Goal: Task Accomplishment & Management: Use online tool/utility

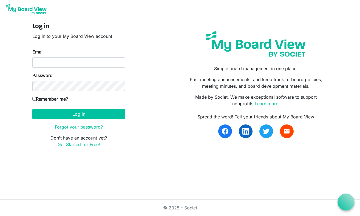
click at [100, 64] on input "Email" at bounding box center [78, 62] width 93 height 10
type input "[EMAIL_ADDRESS][DOMAIN_NAME]"
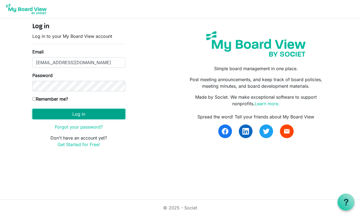
click at [68, 119] on button "Log in" at bounding box center [78, 114] width 93 height 10
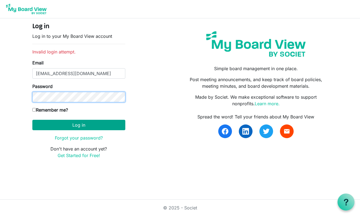
click at [32, 120] on button "Log in" at bounding box center [78, 125] width 93 height 10
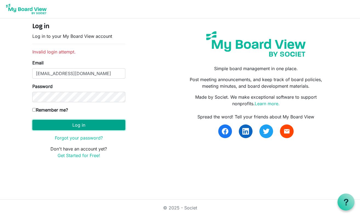
click at [77, 124] on button "Log in" at bounding box center [78, 125] width 93 height 10
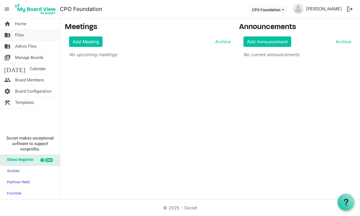
click at [19, 35] on span "Files" at bounding box center [19, 35] width 9 height 11
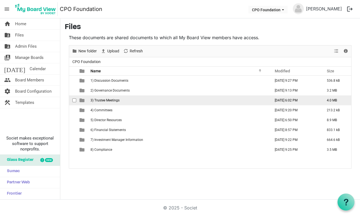
click at [110, 102] on td "3) Trustee Meetings" at bounding box center [179, 101] width 180 height 10
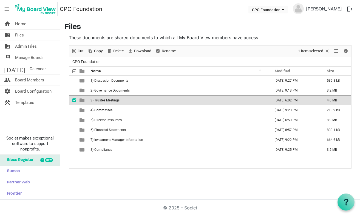
click at [110, 101] on span "3) Trustee Meetings" at bounding box center [105, 101] width 29 height 4
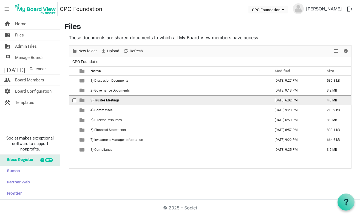
click at [110, 101] on span "3) Trustee Meetings" at bounding box center [105, 101] width 29 height 4
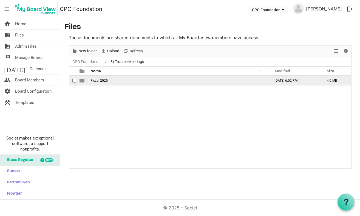
click at [99, 80] on span "Fiscal 2025" at bounding box center [99, 81] width 17 height 4
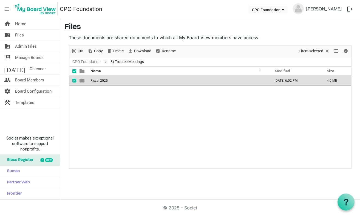
click at [99, 80] on span "Fiscal 2025" at bounding box center [99, 81] width 17 height 4
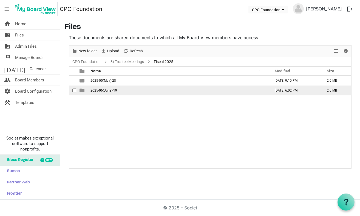
click at [105, 92] on span "2025-06(June)-19" at bounding box center [104, 91] width 27 height 4
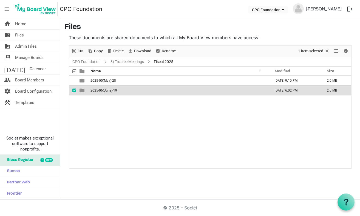
click at [105, 92] on span "2025-06(June)-19" at bounding box center [104, 91] width 27 height 4
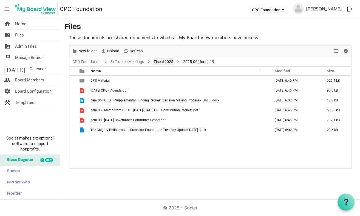
click at [158, 61] on link "Fiscal 2025" at bounding box center [164, 61] width 22 height 7
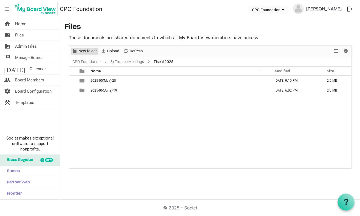
click at [87, 52] on span "New folder" at bounding box center [87, 51] width 19 height 7
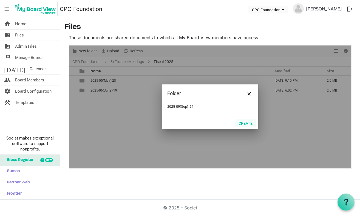
type input "2025-09(Sep)-24"
click at [246, 123] on button "Create" at bounding box center [245, 123] width 21 height 8
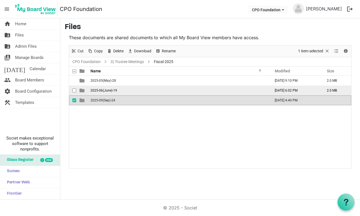
click at [108, 90] on span "2025-06(June)-19" at bounding box center [104, 91] width 27 height 4
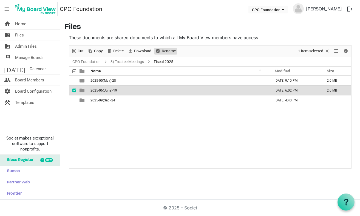
click at [162, 51] on span "Rename" at bounding box center [168, 51] width 15 height 7
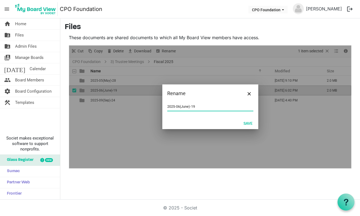
click at [188, 108] on input "2025-06(June)-19" at bounding box center [210, 107] width 86 height 8
type input "2025-06(Jun)-19"
click at [249, 122] on button "Save" at bounding box center [248, 123] width 16 height 8
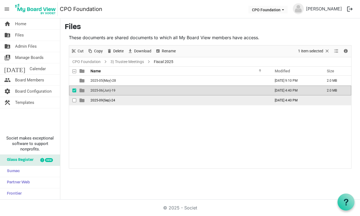
click at [102, 100] on span "2025-09(Sep)-24" at bounding box center [103, 101] width 25 height 4
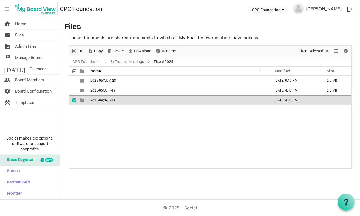
click at [102, 100] on span "2025-09(Sep)-24" at bounding box center [103, 101] width 25 height 4
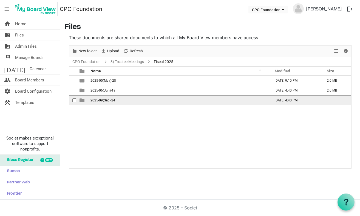
click at [102, 100] on span "2025-09(Sep)-24" at bounding box center [103, 101] width 25 height 4
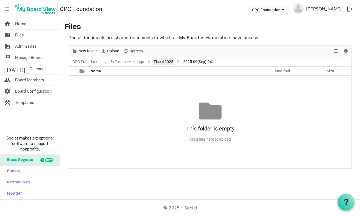
click at [165, 61] on link "Fiscal 2025" at bounding box center [164, 61] width 22 height 7
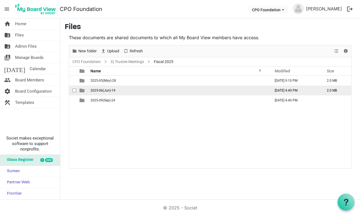
click at [106, 91] on span "2025-06(Jun)-19" at bounding box center [103, 91] width 25 height 4
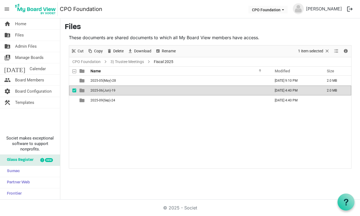
click at [106, 91] on span "2025-06(Jun)-19" at bounding box center [103, 91] width 25 height 4
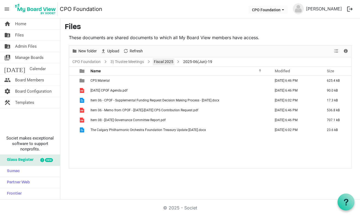
click at [166, 62] on link "Fiscal 2025" at bounding box center [164, 61] width 22 height 7
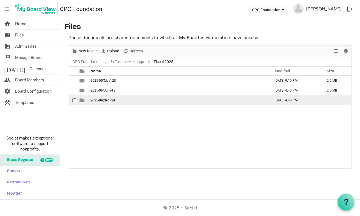
click at [106, 100] on span "2025-09(Sep)-24" at bounding box center [103, 101] width 25 height 4
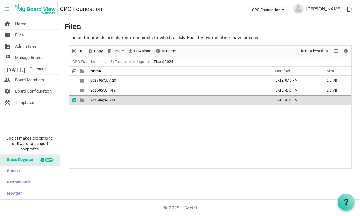
click at [106, 100] on span "2025-09(Sep)-24" at bounding box center [103, 101] width 25 height 4
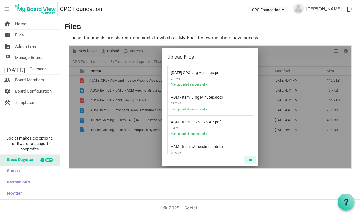
click at [250, 160] on button "OK" at bounding box center [250, 160] width 12 height 8
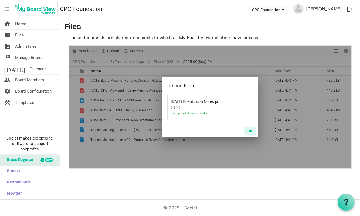
click at [249, 132] on button "OK" at bounding box center [250, 131] width 12 height 8
